Goal: Find specific page/section: Find specific page/section

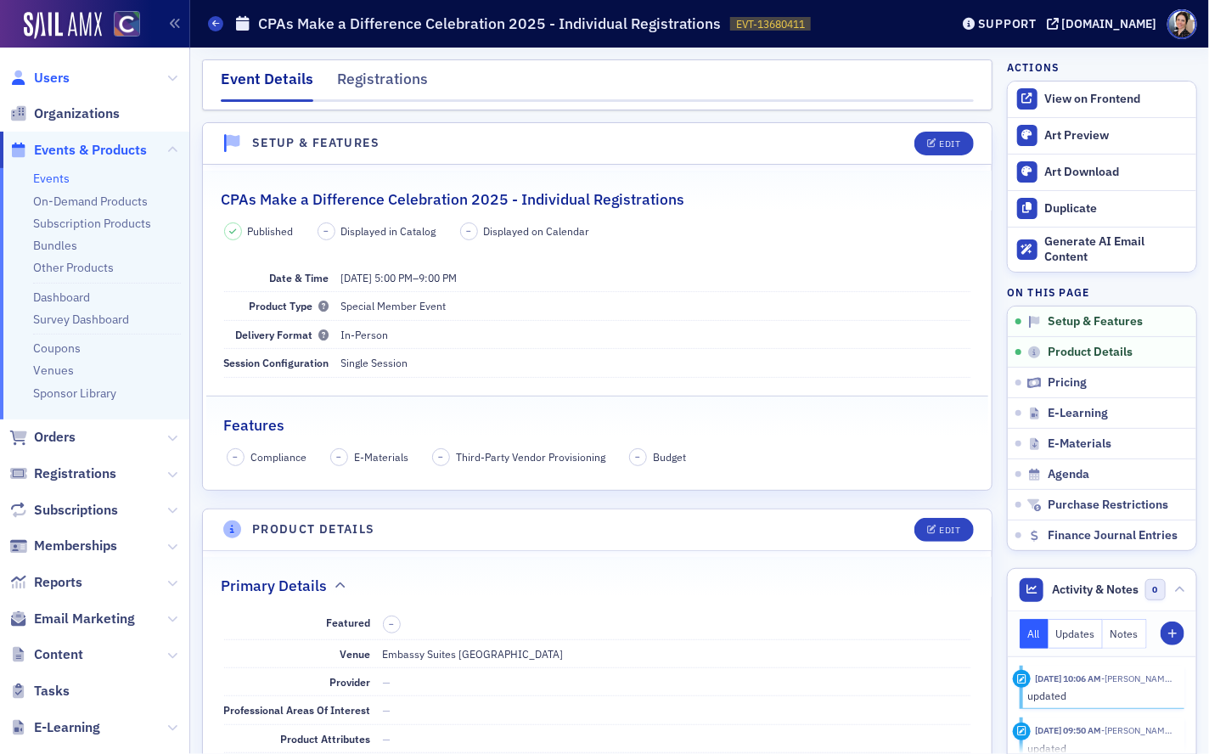
click at [59, 76] on span "Users" at bounding box center [52, 78] width 36 height 19
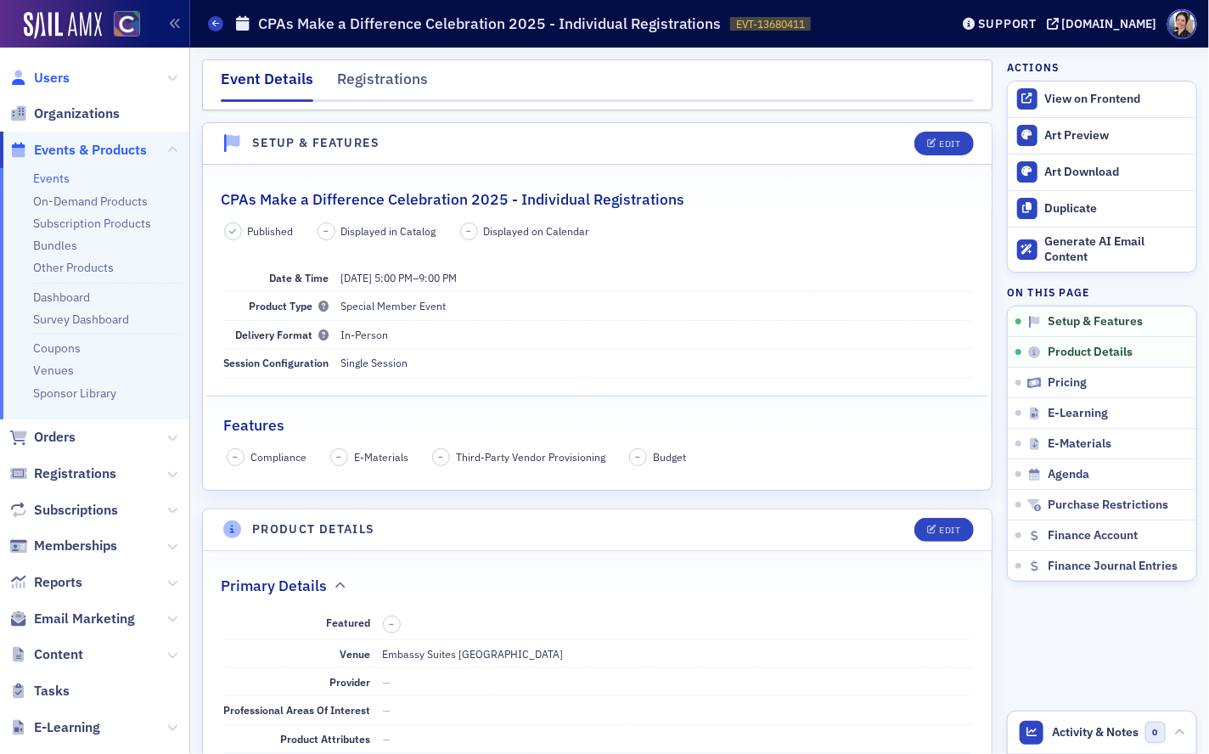
click at [47, 73] on span "Users" at bounding box center [52, 78] width 36 height 19
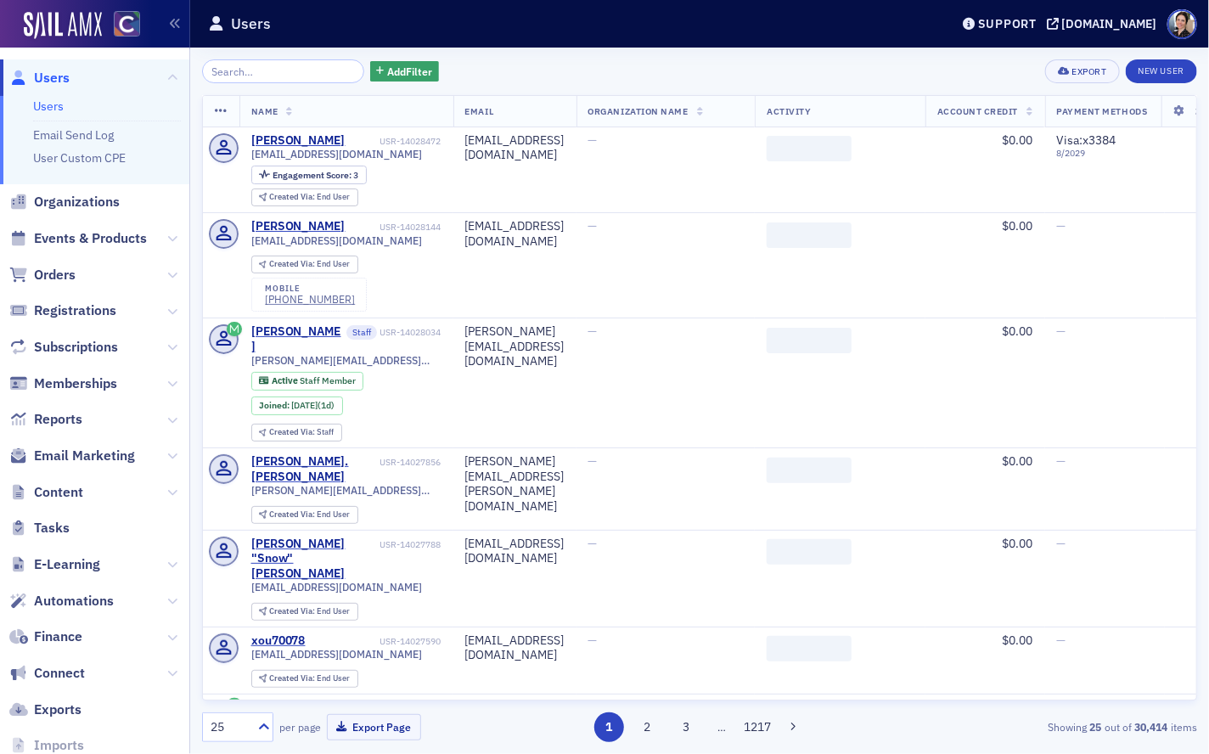
click at [261, 71] on input "search" at bounding box center [283, 71] width 162 height 24
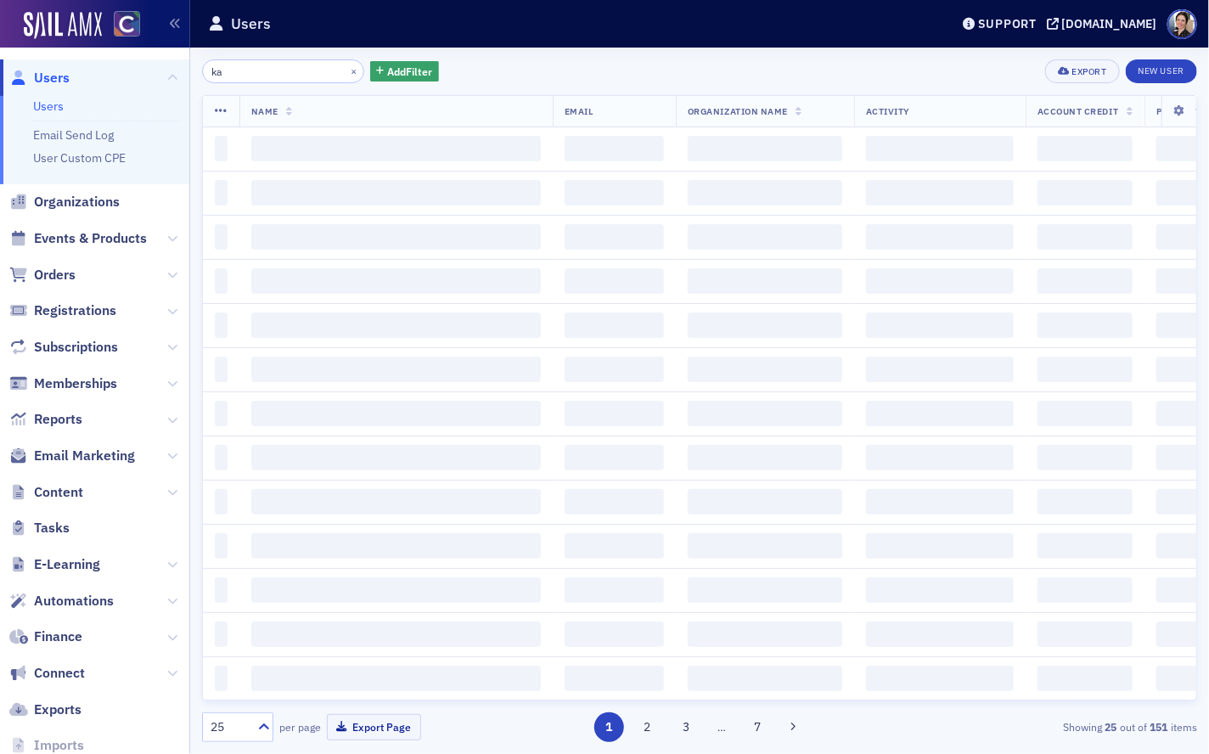
type input "k"
